Goal: Task Accomplishment & Management: Manage account settings

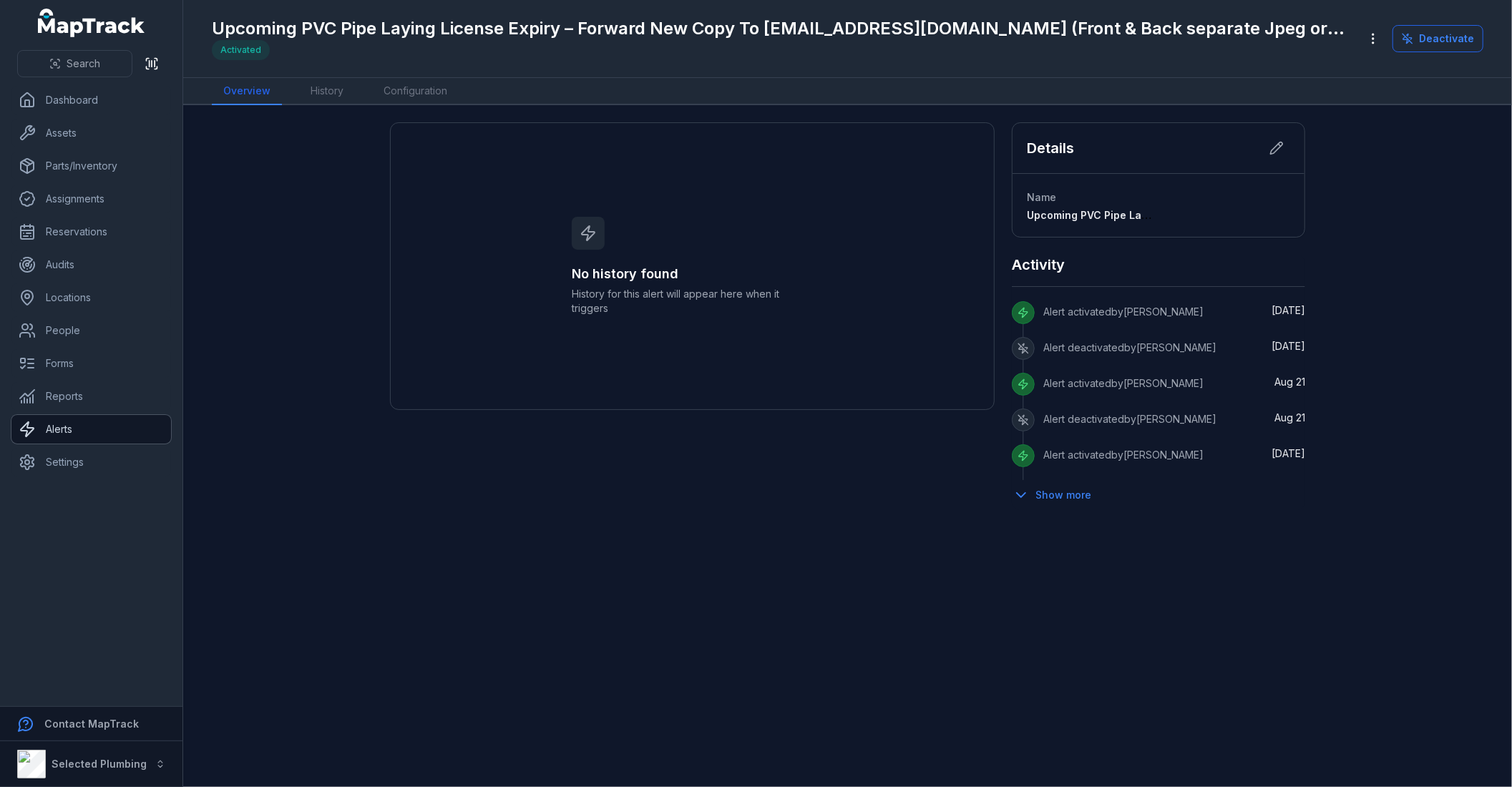
click at [110, 430] on link "Alerts" at bounding box center [91, 429] width 159 height 28
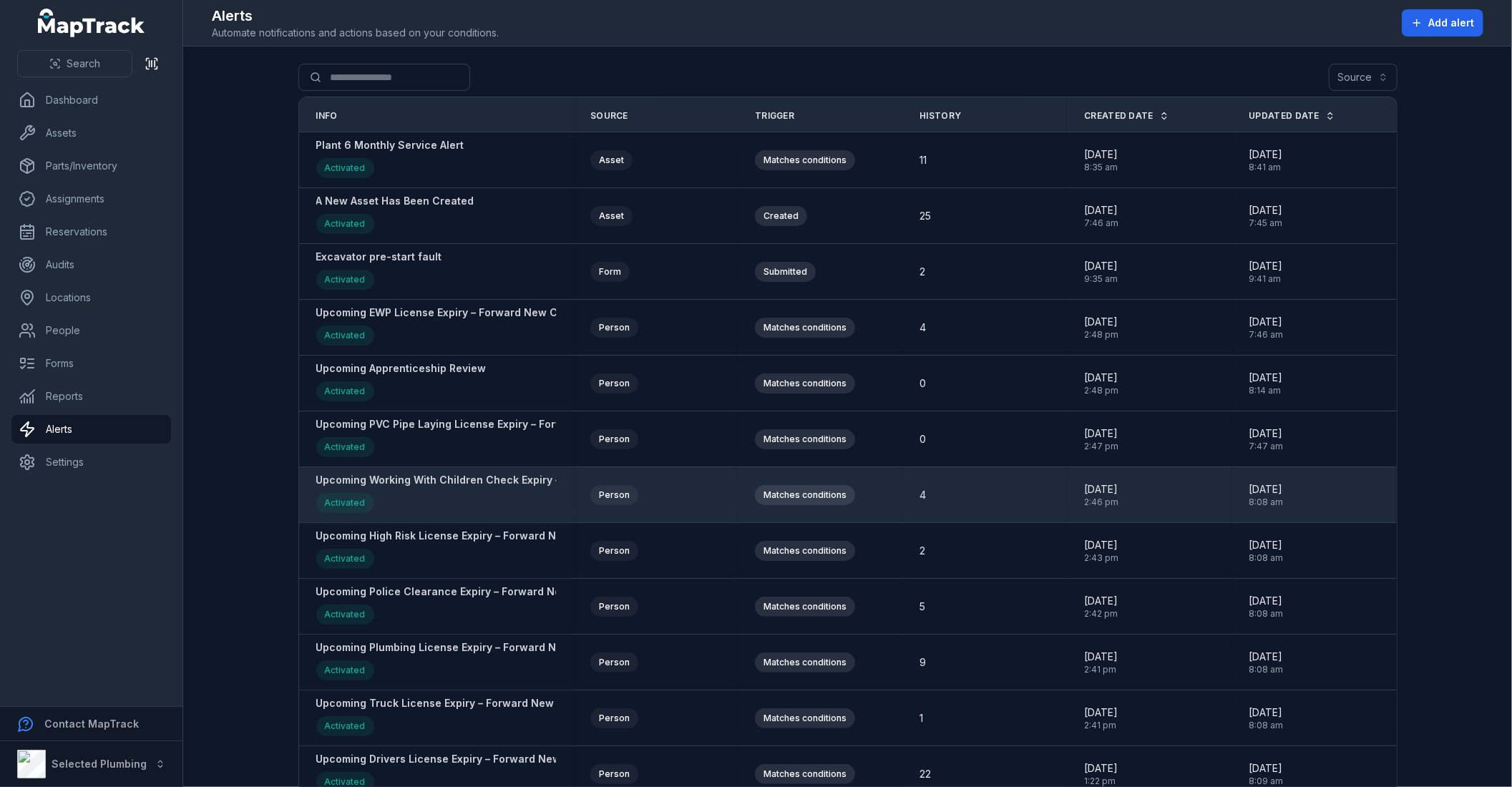
click at [331, 483] on strong "Upcoming Working With Children Check Expiry – Forward New Copy To [EMAIL_ADDRES…" at bounding box center [677, 480] width 724 height 15
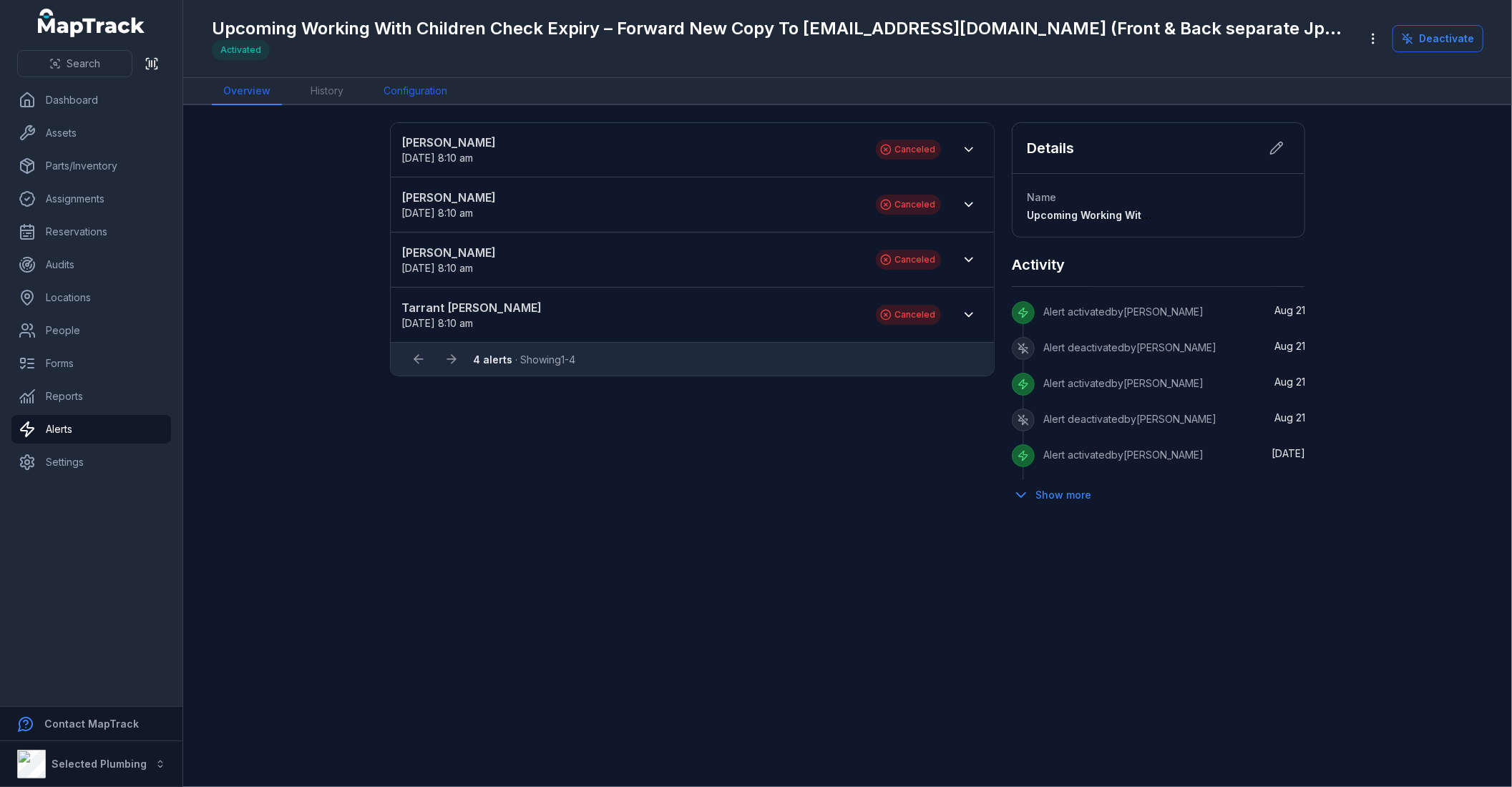
click at [418, 90] on link "Configuration" at bounding box center [415, 91] width 87 height 27
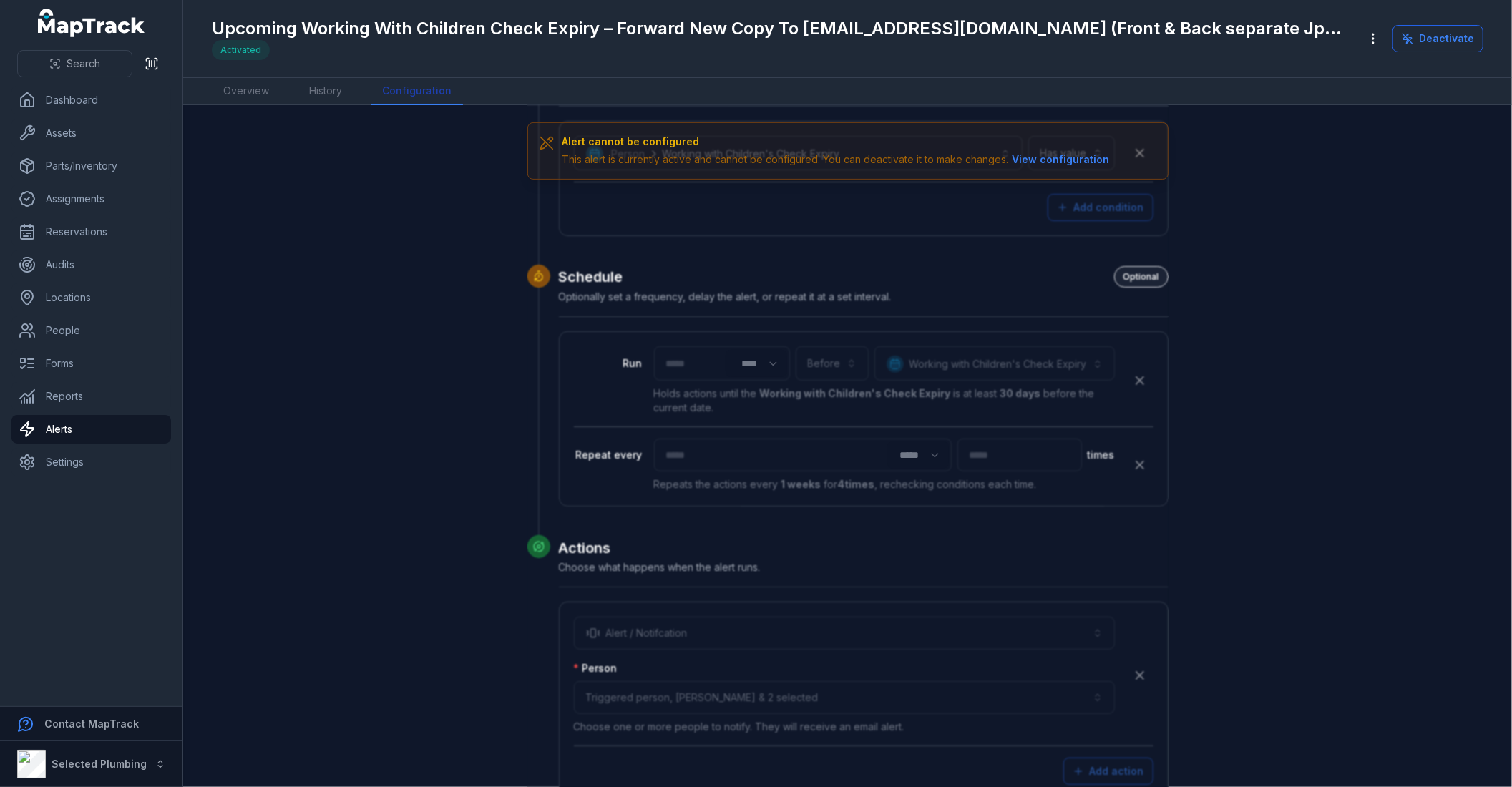
scroll to position [397, 0]
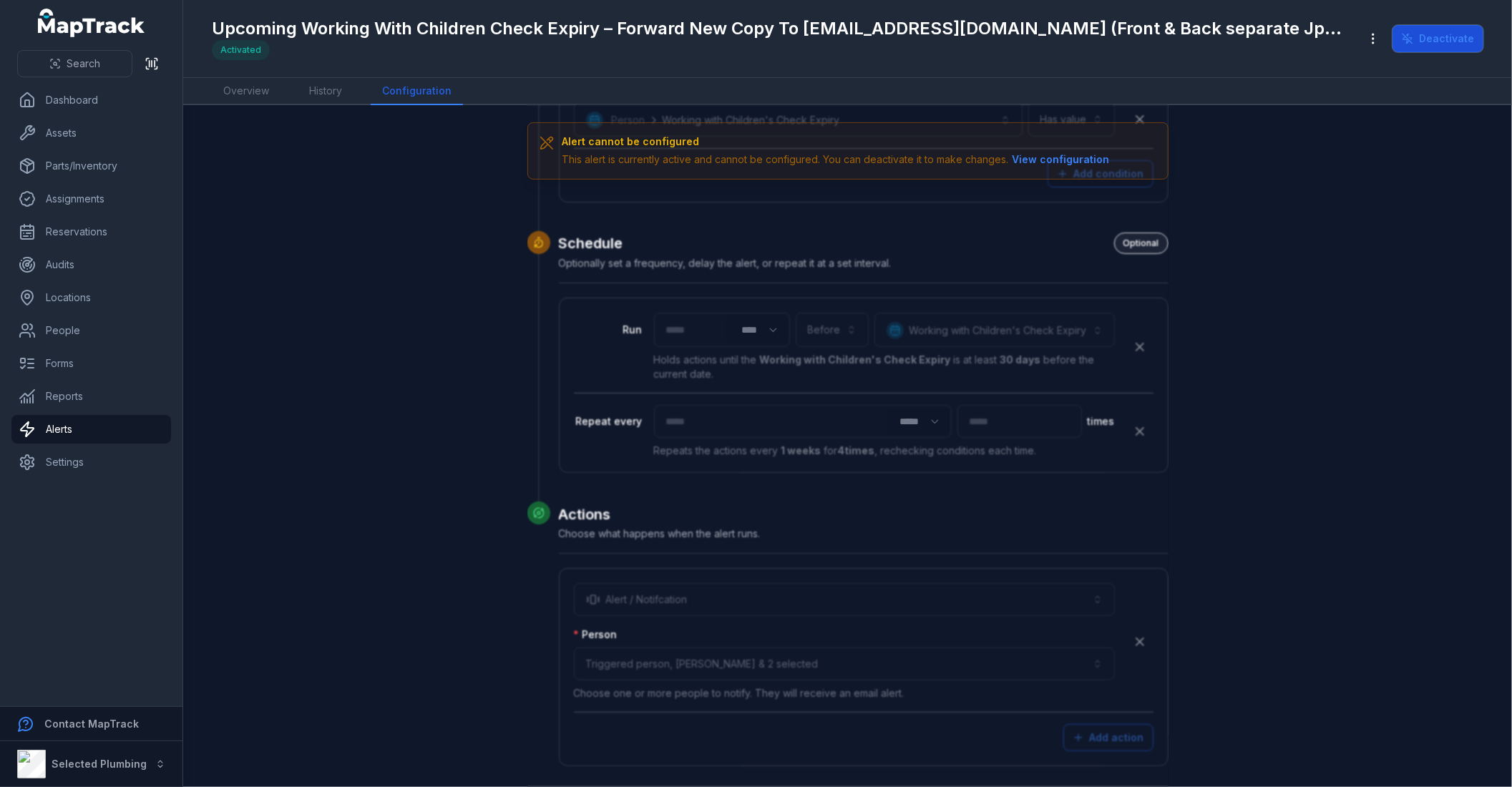
click at [1452, 38] on button "Deactivate" at bounding box center [1437, 38] width 91 height 27
